Goal: Transaction & Acquisition: Purchase product/service

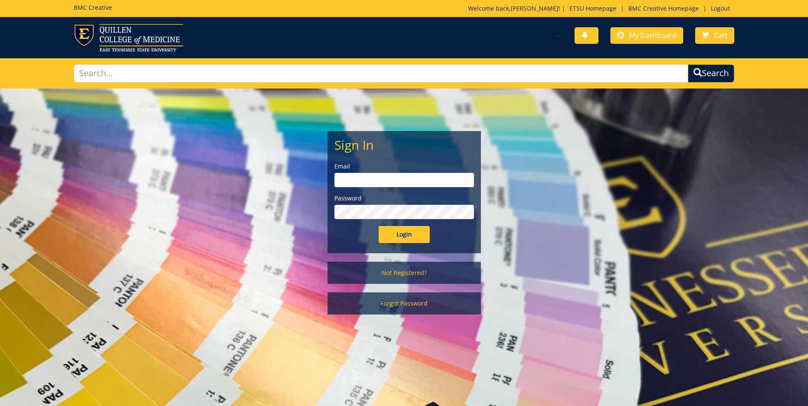
click at [410, 180] on input "email" at bounding box center [404, 180] width 140 height 14
type input "[EMAIL_ADDRESS][DOMAIN_NAME]"
click at [379, 226] on input "Login" at bounding box center [404, 234] width 51 height 17
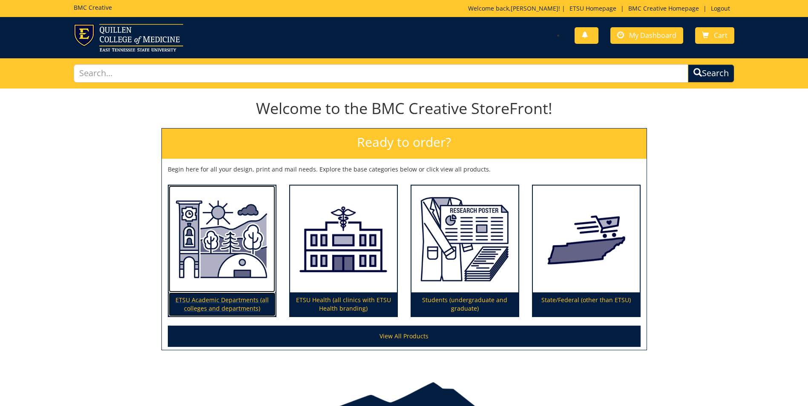
click at [239, 250] on img at bounding box center [222, 239] width 107 height 107
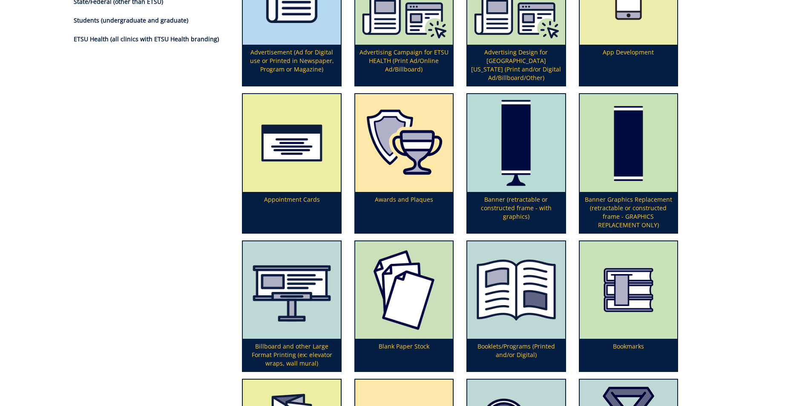
scroll to position [341, 0]
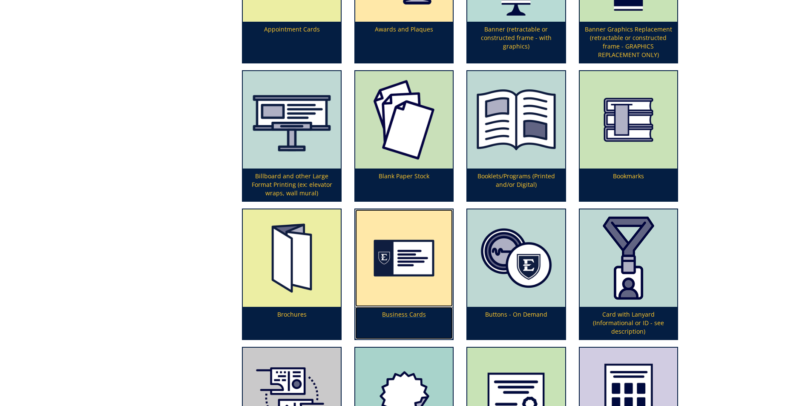
click at [421, 244] on img at bounding box center [404, 259] width 98 height 98
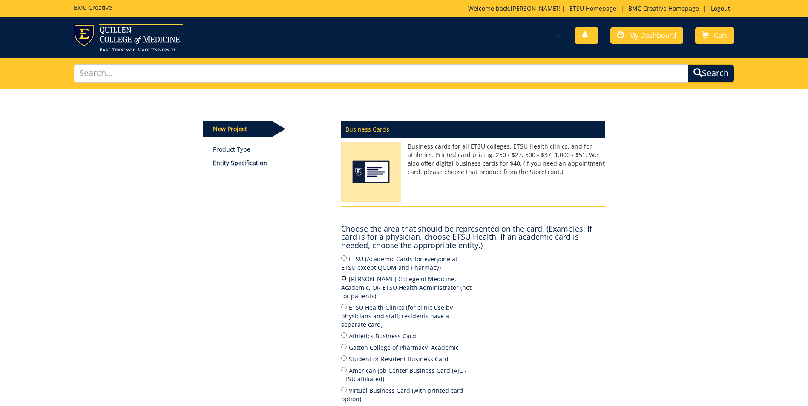
click at [345, 279] on input "[PERSON_NAME] College of Medicine, Academic, OR ETSU Health Administrator (not …" at bounding box center [344, 279] width 6 height 6
radio input "true"
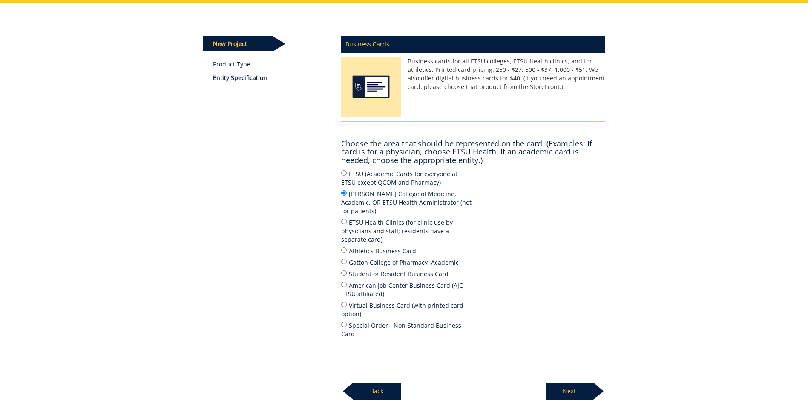
click at [579, 383] on p "Next" at bounding box center [570, 391] width 48 height 17
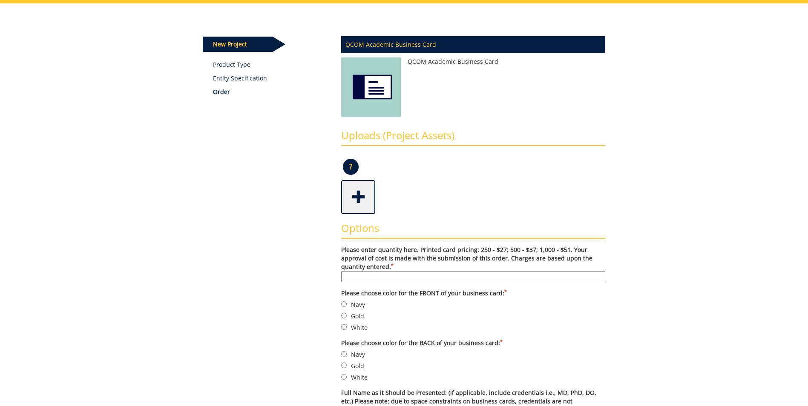
scroll to position [128, 0]
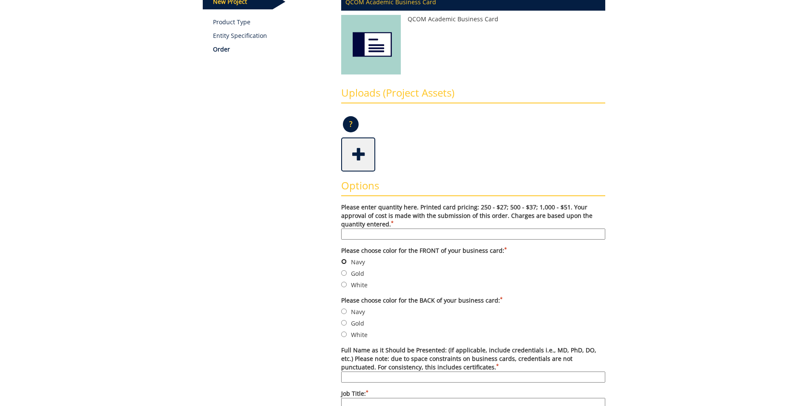
click at [345, 261] on input "Navy" at bounding box center [344, 262] width 6 height 6
radio input "true"
click at [342, 335] on input "White" at bounding box center [344, 335] width 6 height 6
radio input "true"
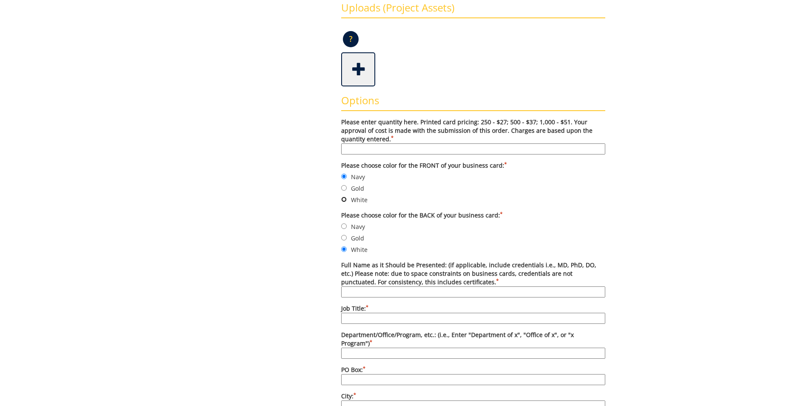
click at [342, 198] on input "White" at bounding box center [344, 200] width 6 height 6
radio input "true"
click at [344, 239] on input "Gold" at bounding box center [344, 238] width 6 height 6
radio input "true"
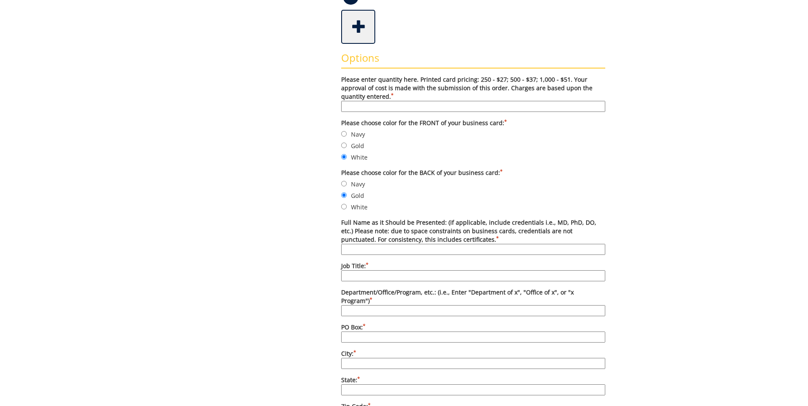
click at [449, 248] on input "Full Name as it Should be Presented: (if applicable, include credentials i.e., …" at bounding box center [473, 249] width 264 height 11
type input "Janey Crabtree"
type input "Business Manager"
type input "Student Affairs"
type input "70580"
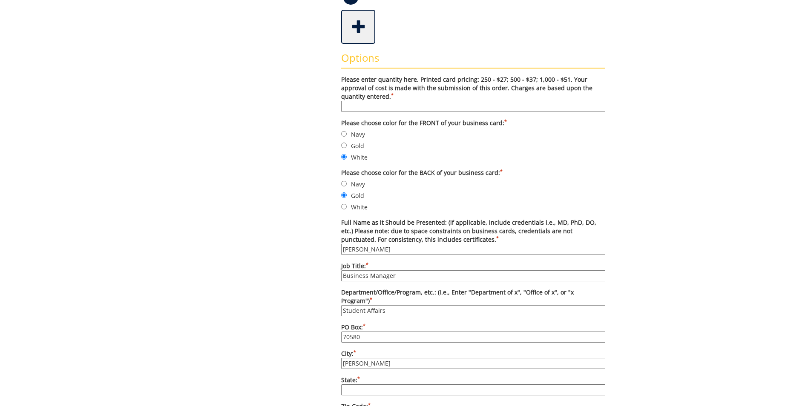
type input "Johnson City"
type input "Tennessee"
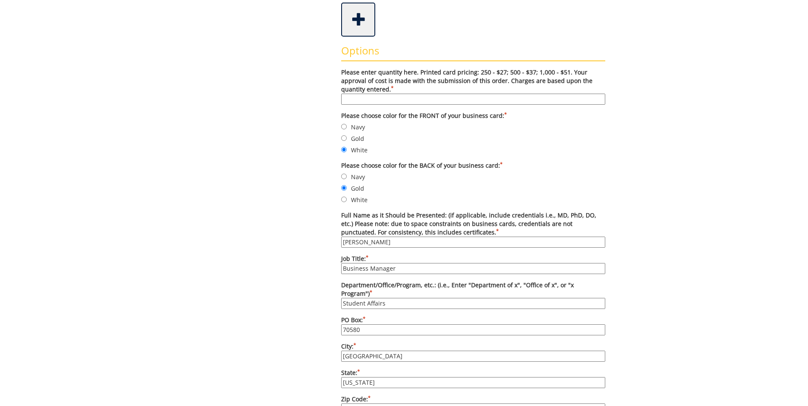
scroll to position [391, 0]
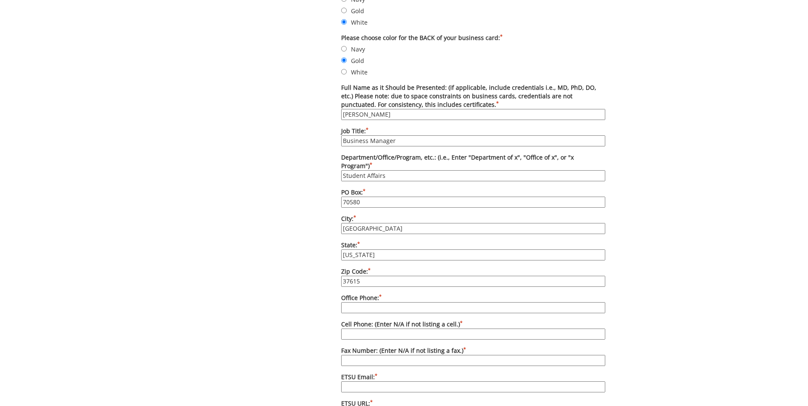
click at [448, 276] on input "37615" at bounding box center [473, 281] width 264 height 11
type input "37614"
type input "4234264159"
type input "[EMAIL_ADDRESS][DOMAIN_NAME]"
type input "37614"
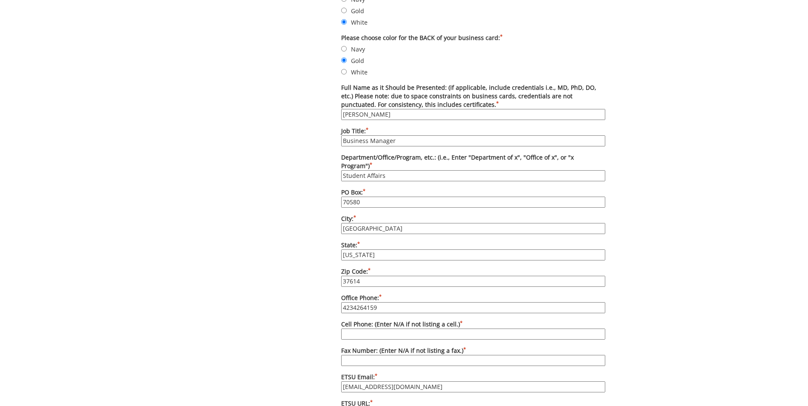
click at [386, 302] on input "4234264159" at bounding box center [473, 307] width 264 height 11
click at [352, 302] on input "423439-2019" at bounding box center [473, 307] width 264 height 11
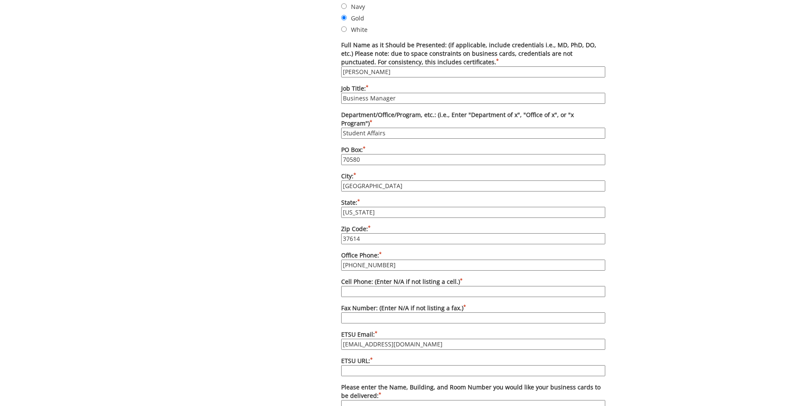
scroll to position [476, 0]
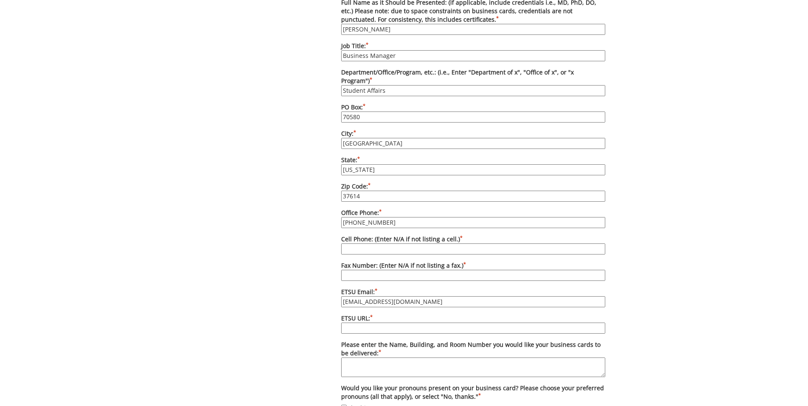
type input "423-439-2019"
click at [462, 323] on input "ETSU URL: *" at bounding box center [473, 328] width 264 height 11
type input "www.etsu.edu"
click at [664, 313] on div "Some kind of message here. New Project Product Type Entity Specification Order …" at bounding box center [404, 94] width 808 height 962
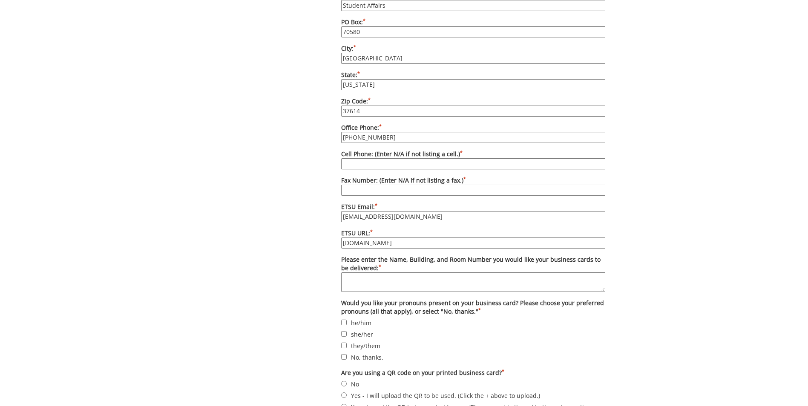
click at [380, 273] on textarea "Please enter the Name, Building, and Room Number you would like your business c…" at bounding box center [473, 283] width 264 height 20
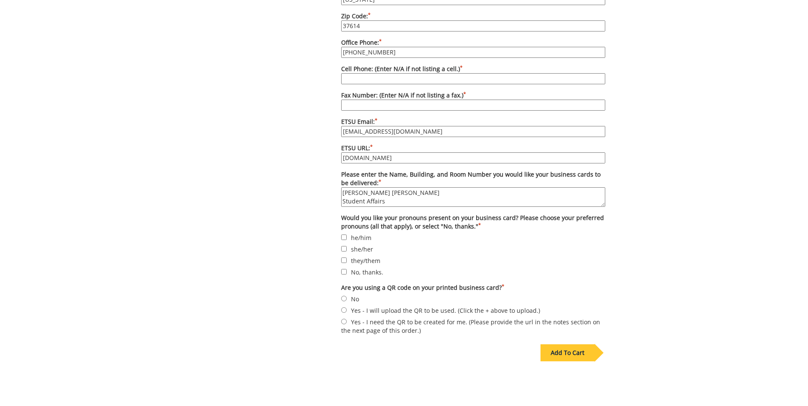
type textarea "Stanton-Gerber Hall Student Affairs"
click at [343, 269] on input "No, thanks." at bounding box center [344, 272] width 6 height 6
checkbox input "true"
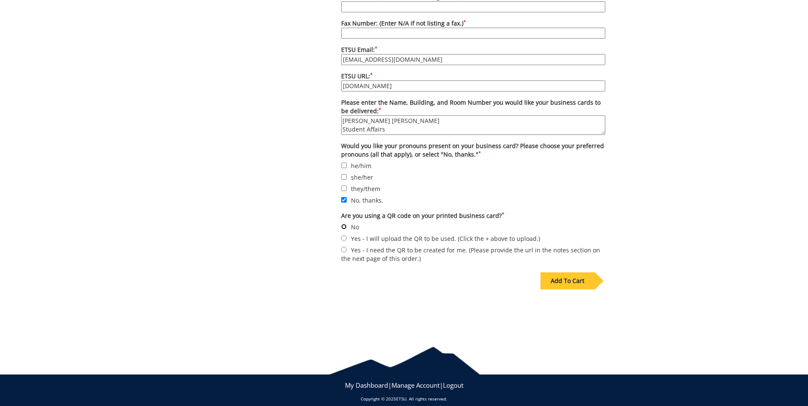
click at [344, 224] on input "No" at bounding box center [344, 227] width 6 height 6
radio input "true"
click at [572, 278] on div "Add To Cart" at bounding box center [567, 281] width 54 height 17
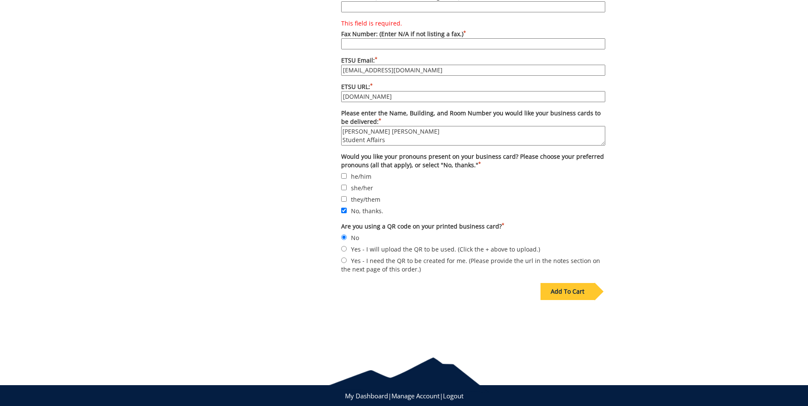
scroll to position [612, 0]
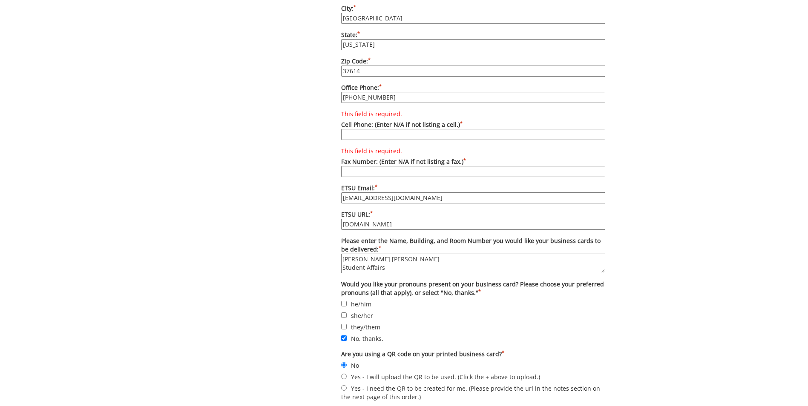
click at [477, 129] on input "This field is required. Cell Phone: (Enter N/A if not listing a cell.) *" at bounding box center [473, 134] width 264 height 11
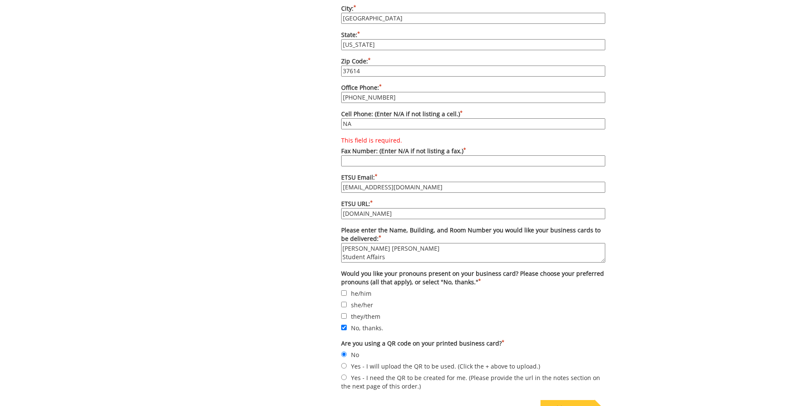
type input "NA"
click at [572, 400] on div "Add To Cart" at bounding box center [567, 408] width 54 height 17
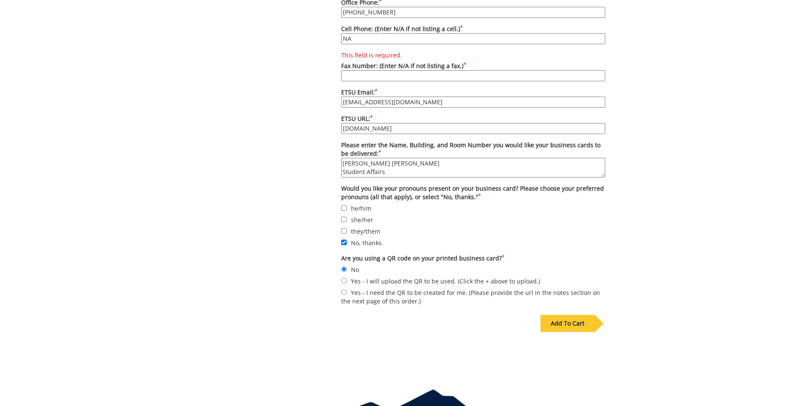
click at [567, 318] on div "Add To Cart" at bounding box center [567, 323] width 54 height 17
click at [449, 70] on input "This field is required. Fax Number: (Enter N/A if not listing a fax.) *" at bounding box center [473, 75] width 264 height 11
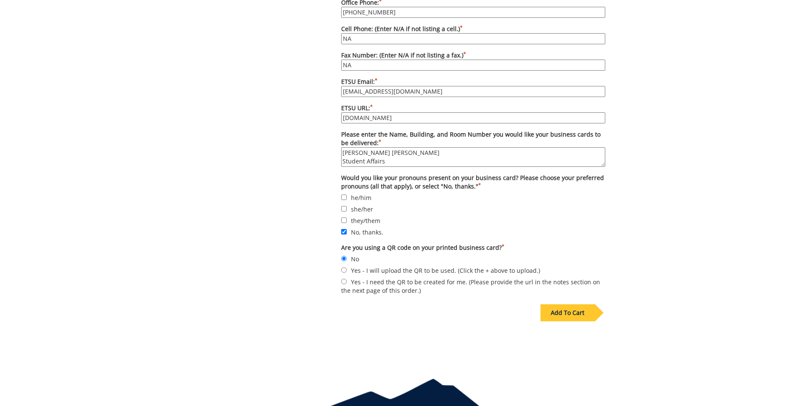
type input "NA"
click at [572, 309] on div "Add To Cart" at bounding box center [567, 313] width 54 height 17
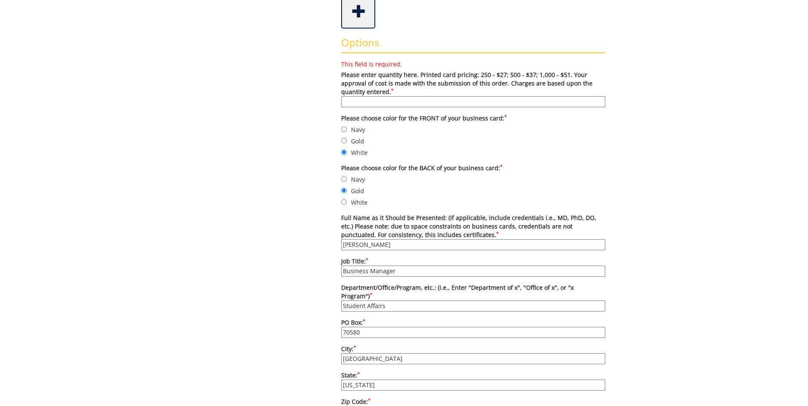
scroll to position [101, 0]
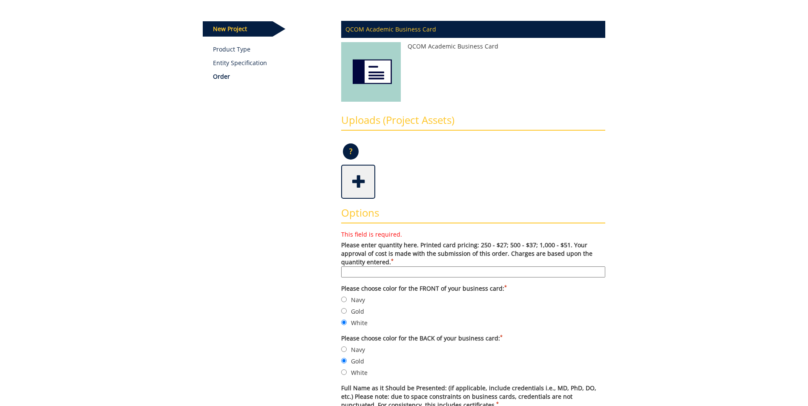
click at [493, 271] on input "This field is required. Please enter quantity here. Printed card pricing: 250 -…" at bounding box center [473, 272] width 264 height 11
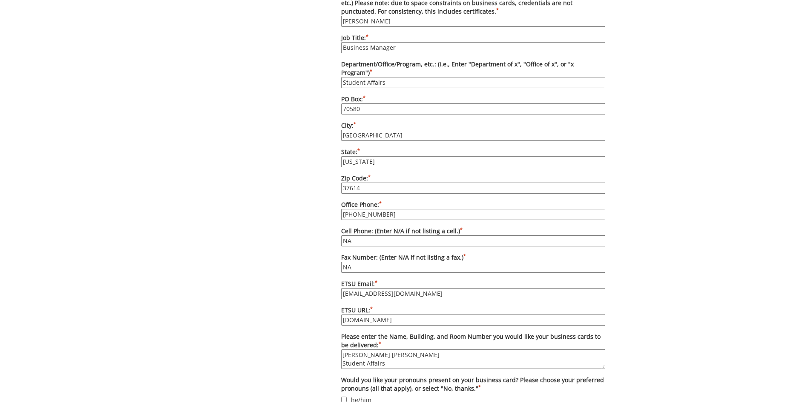
scroll to position [697, 0]
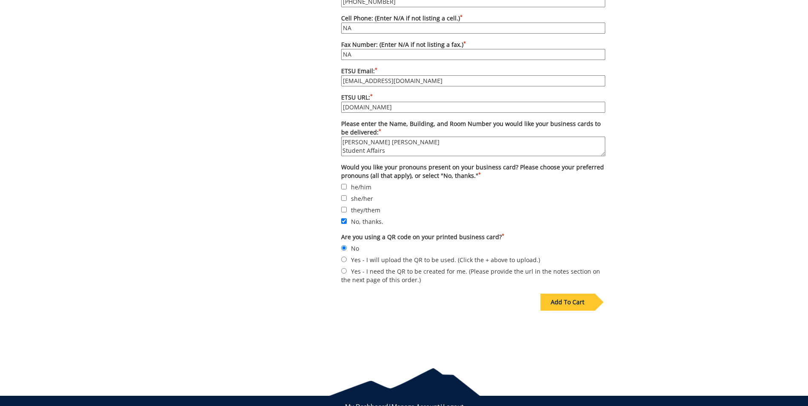
type input "250"
click at [566, 294] on div "Add To Cart" at bounding box center [567, 302] width 54 height 17
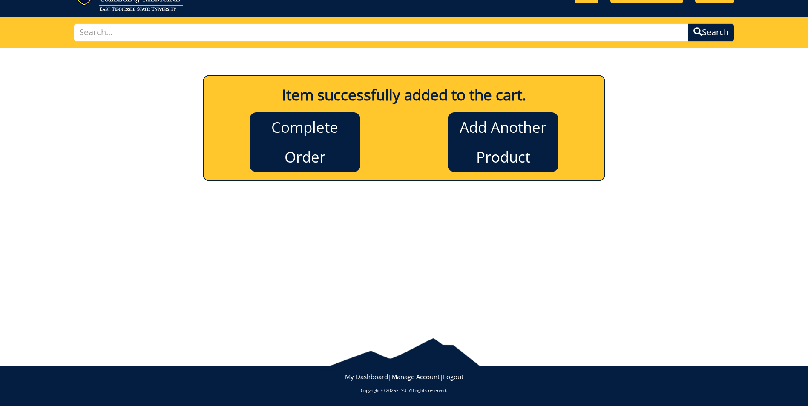
scroll to position [41, 0]
click at [284, 131] on link "Complete Order" at bounding box center [305, 142] width 111 height 60
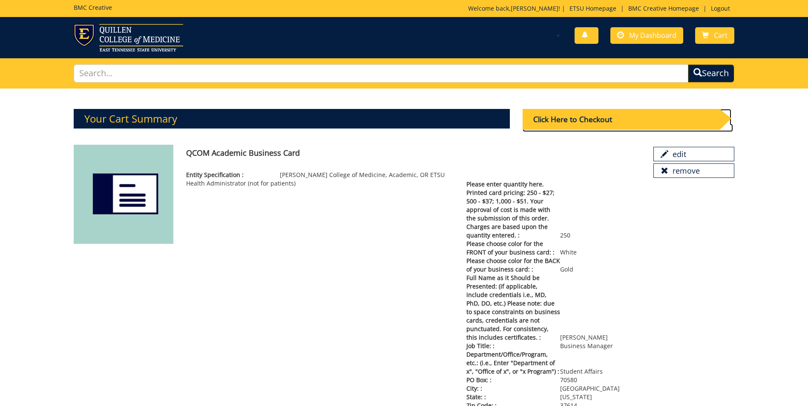
click at [585, 118] on div "Click Here to Checkout" at bounding box center [621, 119] width 197 height 21
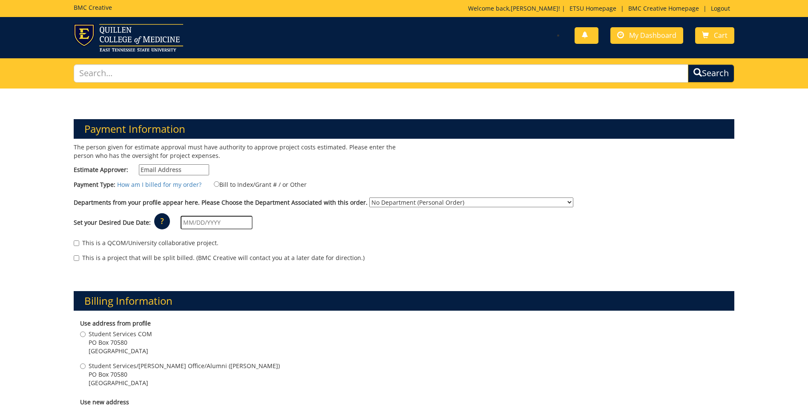
click at [167, 170] on input "Estimate Approver:" at bounding box center [174, 169] width 70 height 11
type input "[EMAIL_ADDRESS][DOMAIN_NAME]"
type input "[DATE]"
click at [214, 185] on input "Bill to Index/Grant # / or Other" at bounding box center [217, 184] width 6 height 6
radio input "true"
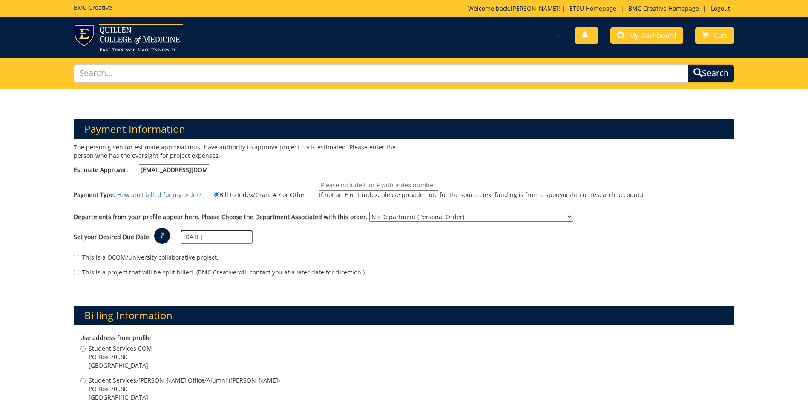
click at [356, 186] on input "If not an E or F index, please provide note for the source. (ex. funding is fro…" at bounding box center [378, 185] width 119 height 11
type input "E34720"
click at [411, 216] on select "No Department (Personal Order) Student Affairs COM Student Services/[PERSON_NAM…" at bounding box center [471, 217] width 204 height 10
select select "171"
click at [369, 212] on select "No Department (Personal Order) Student Affairs COM Student Services/[PERSON_NAM…" at bounding box center [471, 217] width 204 height 10
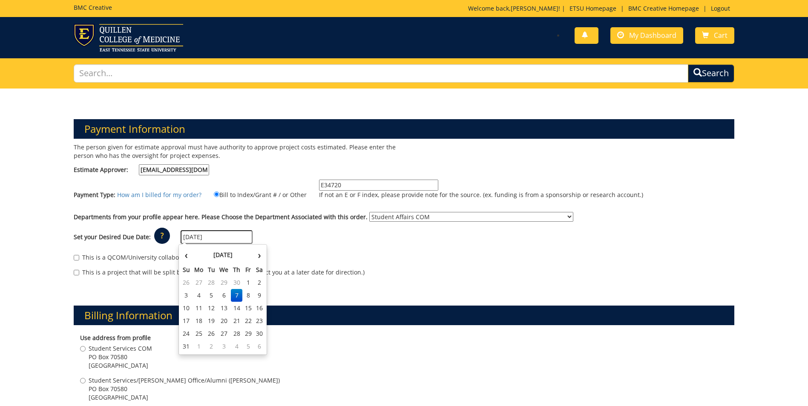
click at [216, 239] on input "[DATE]" at bounding box center [217, 237] width 72 height 14
click at [187, 256] on th "‹" at bounding box center [186, 255] width 11 height 17
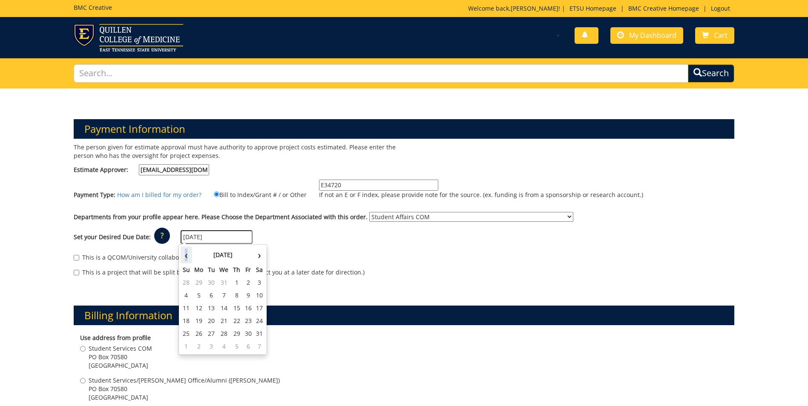
click at [187, 256] on th "‹" at bounding box center [186, 255] width 11 height 17
click at [250, 295] on td "12" at bounding box center [247, 295] width 11 height 13
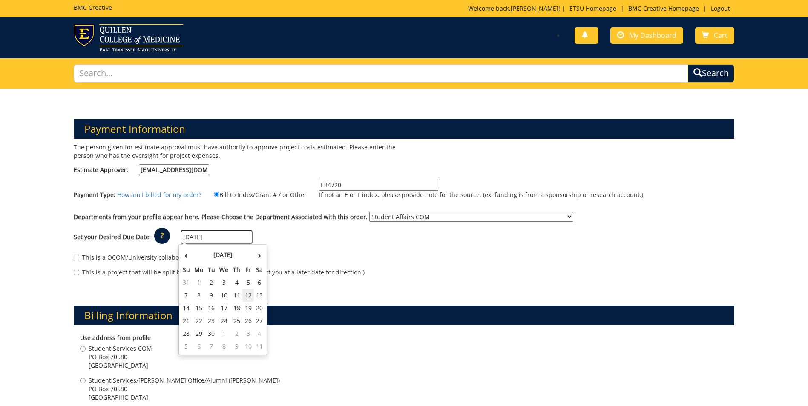
type input "[DATE]"
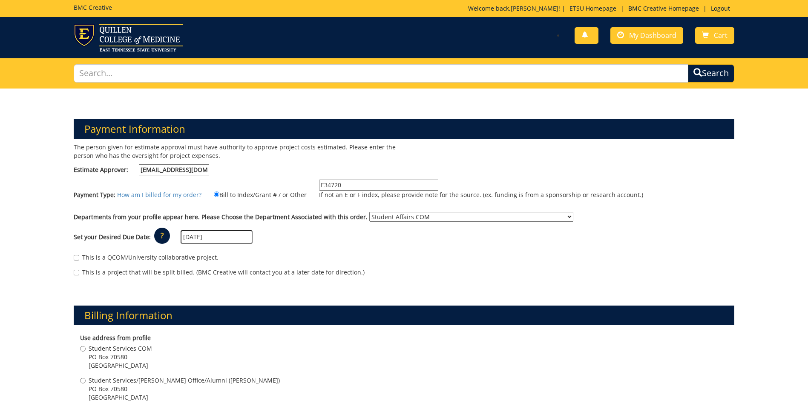
click at [404, 267] on div "This is a QCOM/University collaborative project. This is a project that will be…" at bounding box center [403, 267] width 673 height 36
click at [77, 255] on input "This is a QCOM/University collaborative project." at bounding box center [77, 258] width 6 height 6
checkbox input "true"
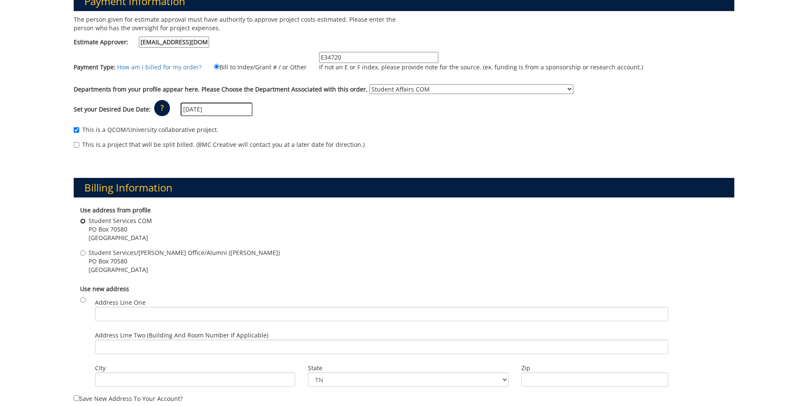
click at [83, 221] on input "Student Services COM [STREET_ADDRESS]" at bounding box center [83, 221] width 6 height 6
radio input "true"
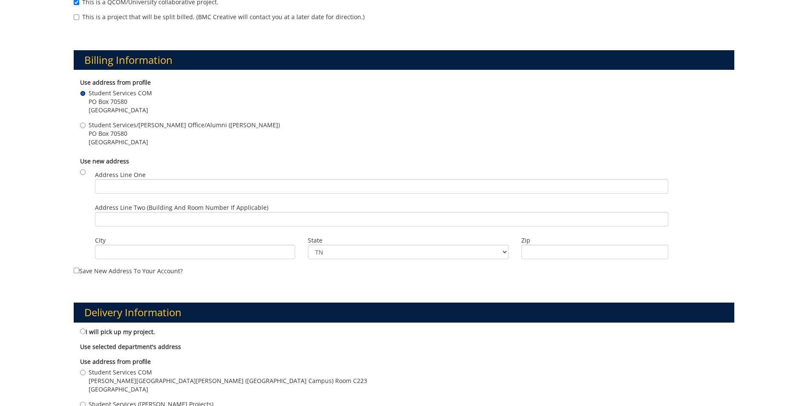
scroll to position [383, 0]
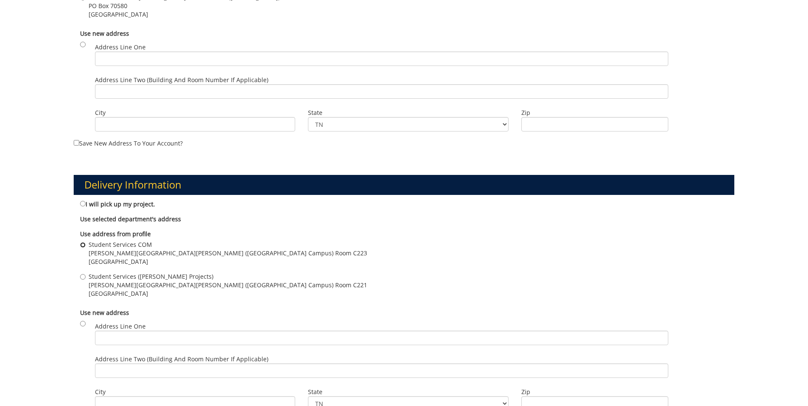
click at [81, 244] on input "Student Services COM [PERSON_NAME][GEOGRAPHIC_DATA][PERSON_NAME] ([GEOGRAPHIC_D…" at bounding box center [83, 245] width 6 height 6
radio input "true"
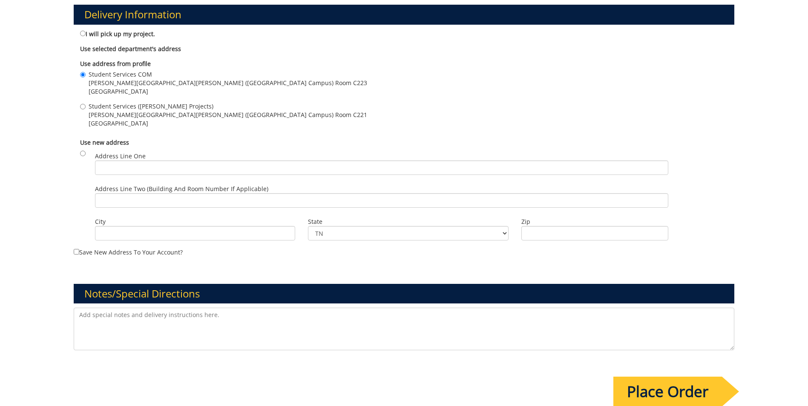
click at [680, 393] on input "Place Order" at bounding box center [667, 392] width 109 height 30
